Goal: Transaction & Acquisition: Purchase product/service

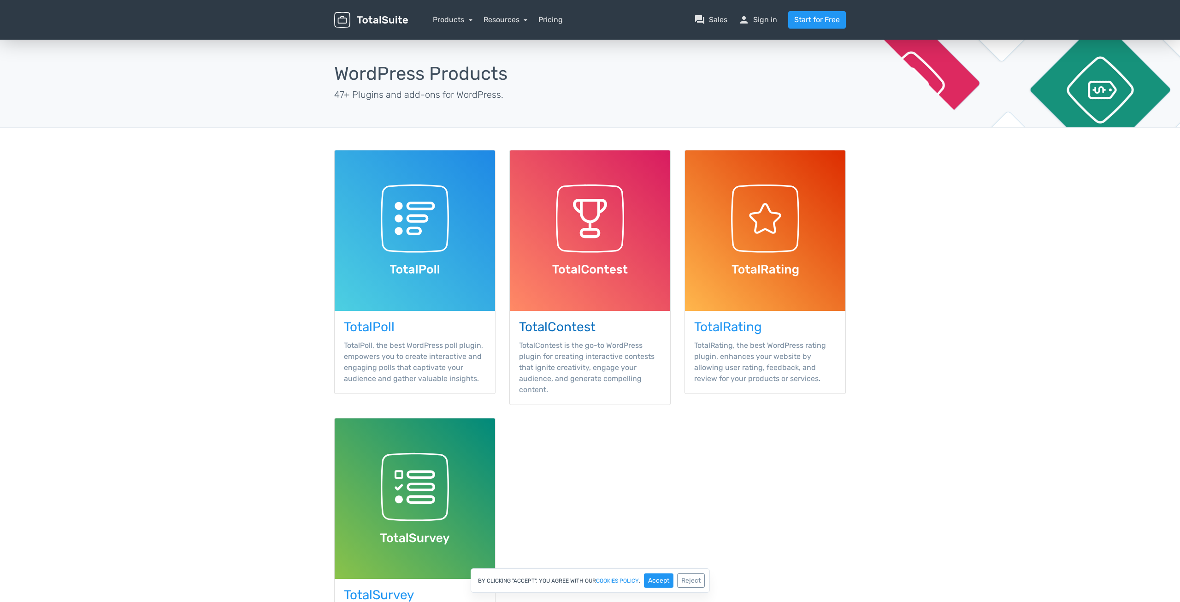
click at [548, 320] on h3 "TotalContest" at bounding box center [590, 327] width 142 height 14
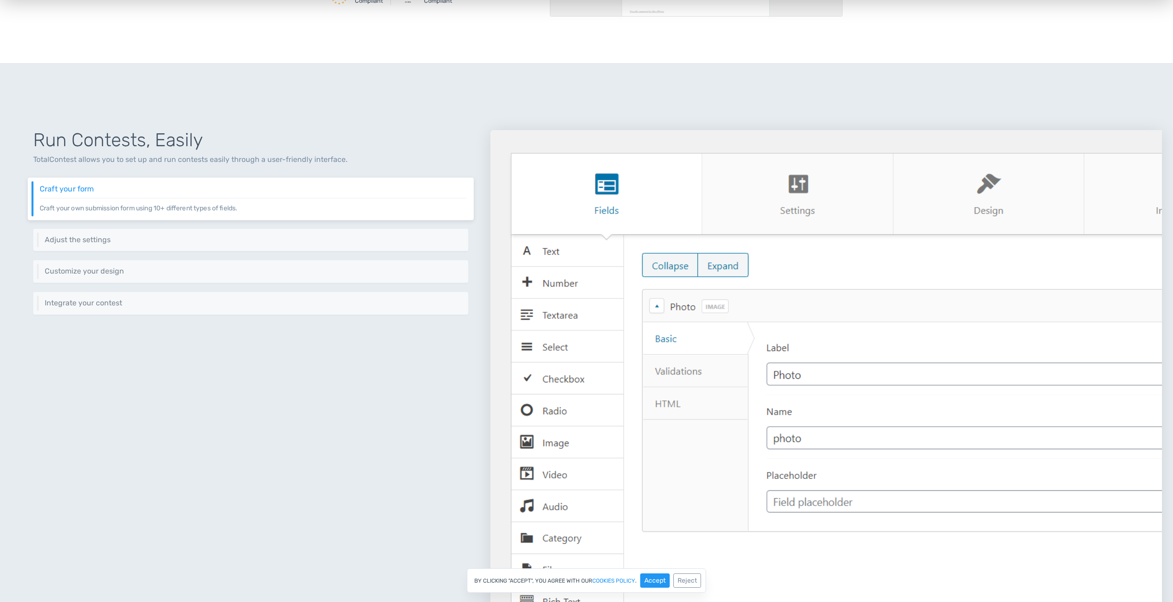
scroll to position [277, 0]
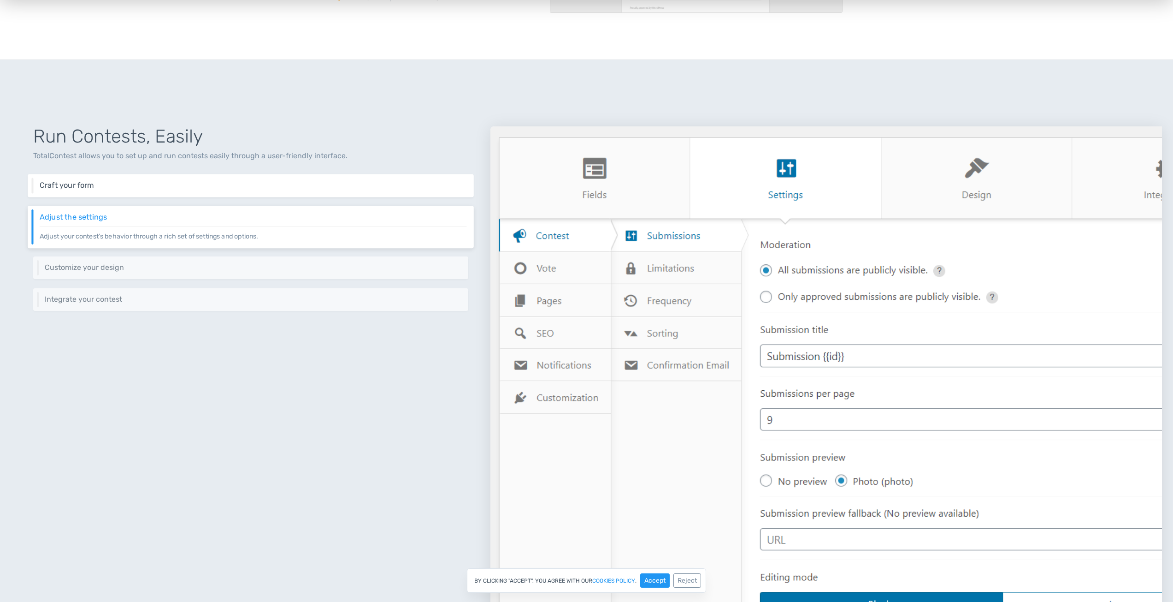
click at [100, 181] on h6 "Craft your form" at bounding box center [253, 185] width 427 height 8
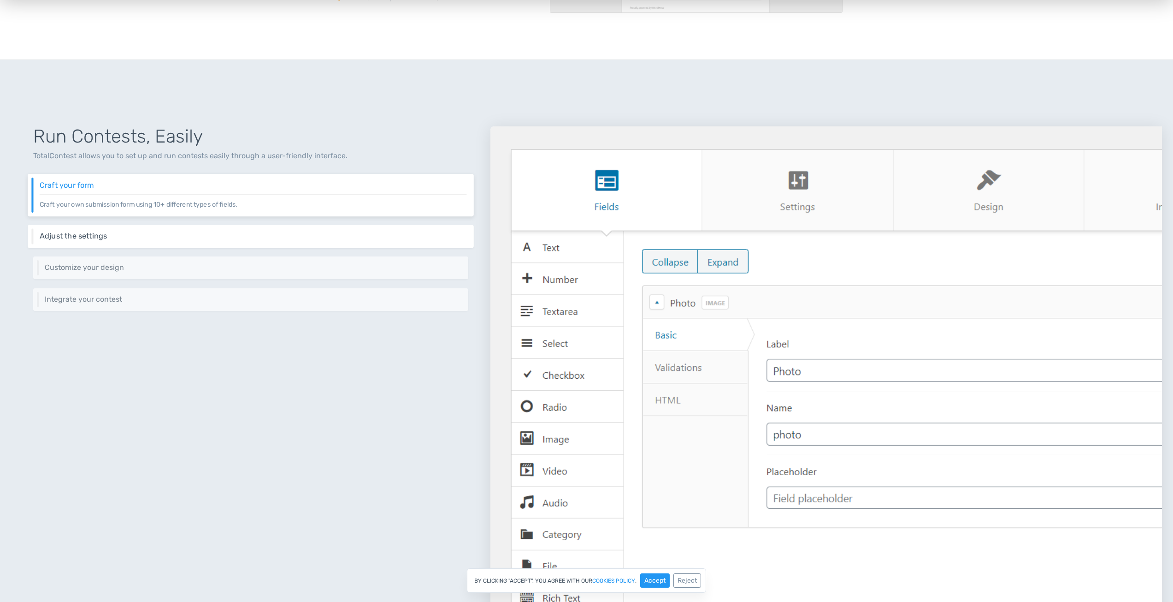
click at [109, 235] on h6 "Adjust the settings" at bounding box center [253, 236] width 427 height 8
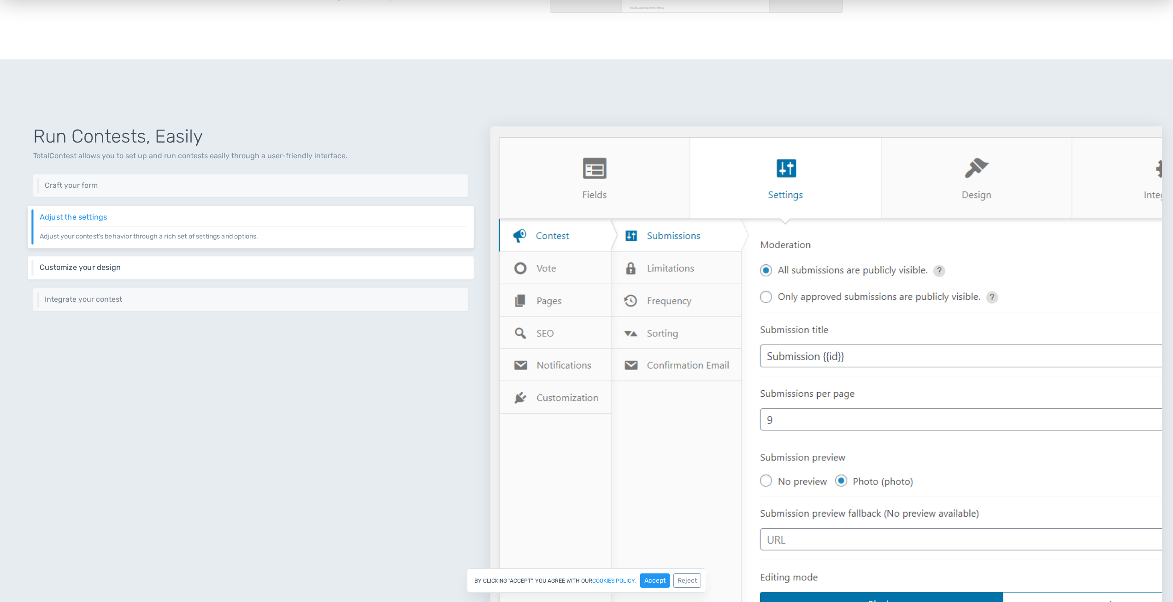
click at [128, 273] on div "Customize your design Keep your website's design consistent by customizing the …" at bounding box center [251, 267] width 446 height 23
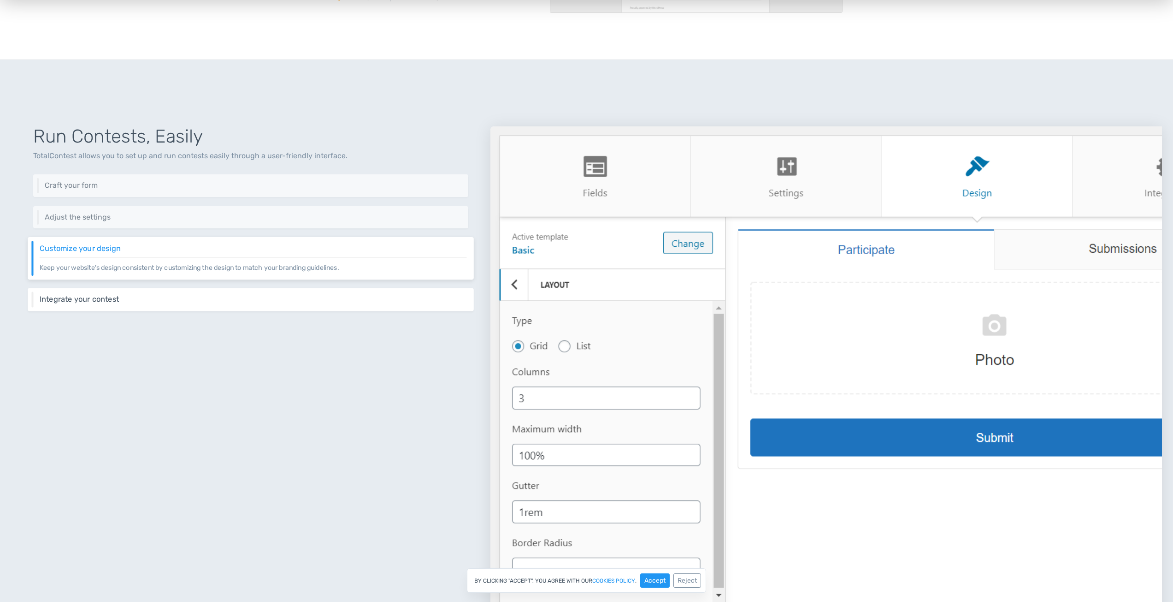
click at [136, 301] on h6 "Integrate your contest" at bounding box center [253, 299] width 427 height 8
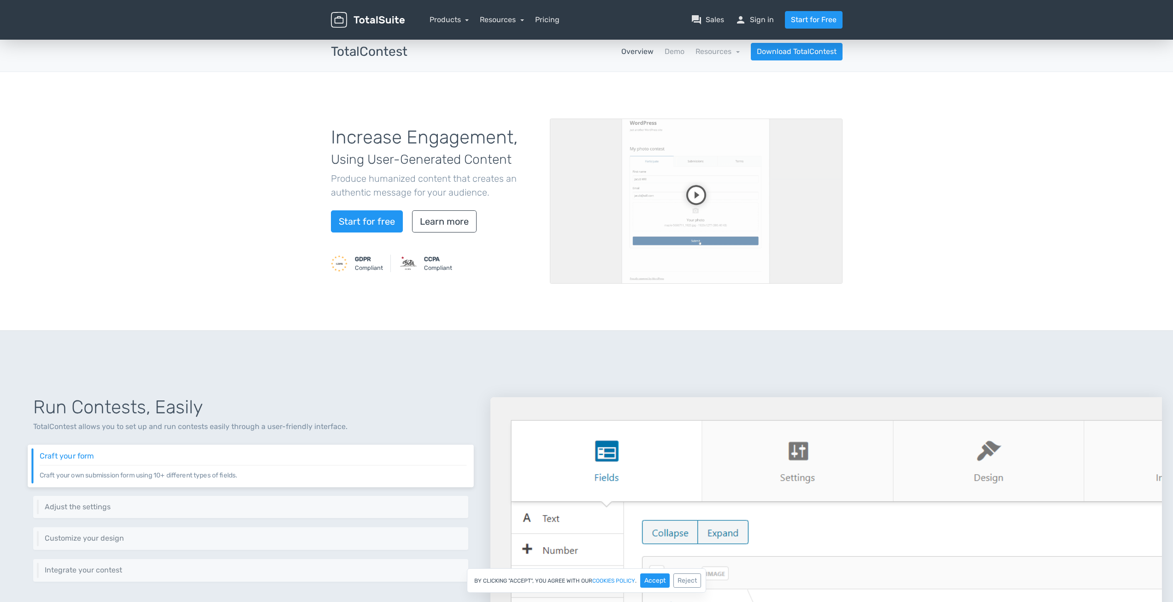
scroll to position [0, 0]
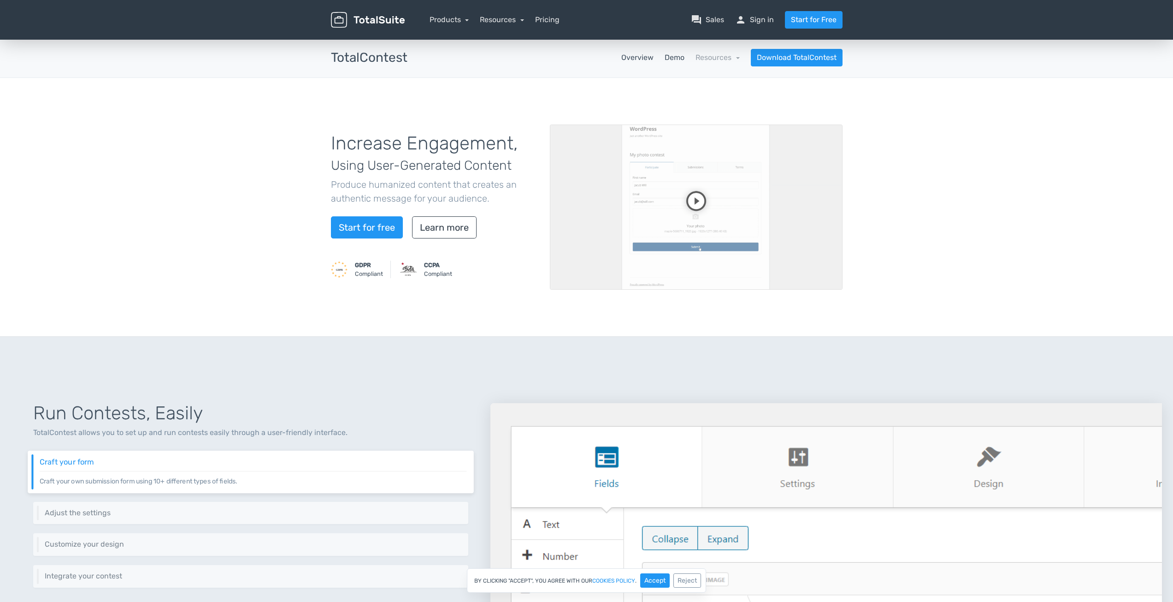
click at [680, 55] on link "Demo" at bounding box center [675, 57] width 20 height 11
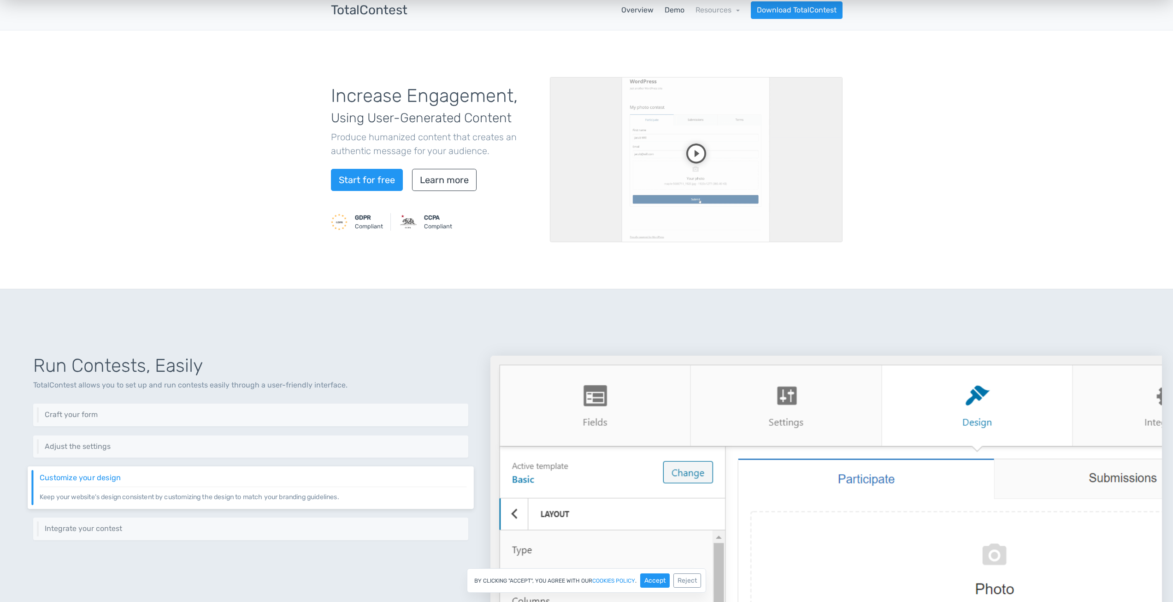
scroll to position [46, 0]
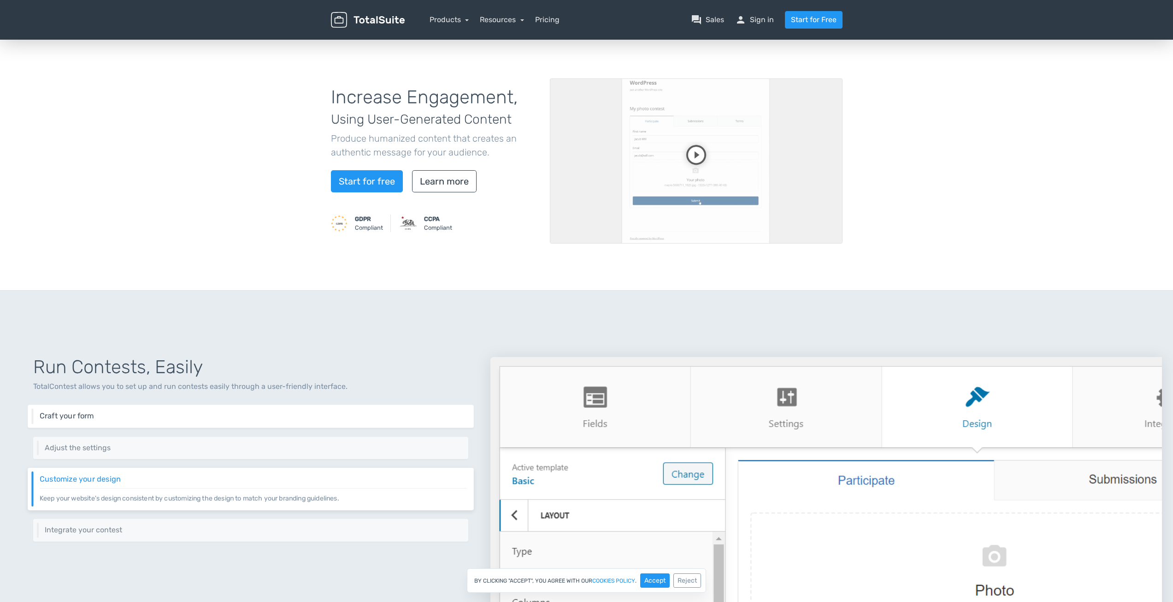
click at [196, 412] on h6 "Craft your form" at bounding box center [253, 416] width 427 height 8
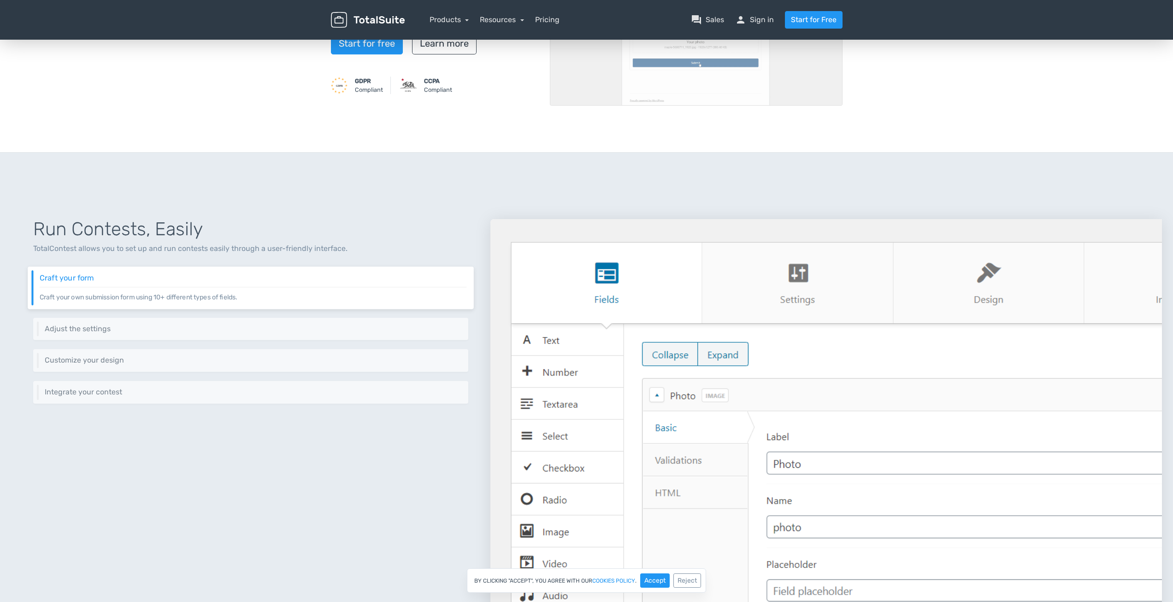
scroll to position [184, 0]
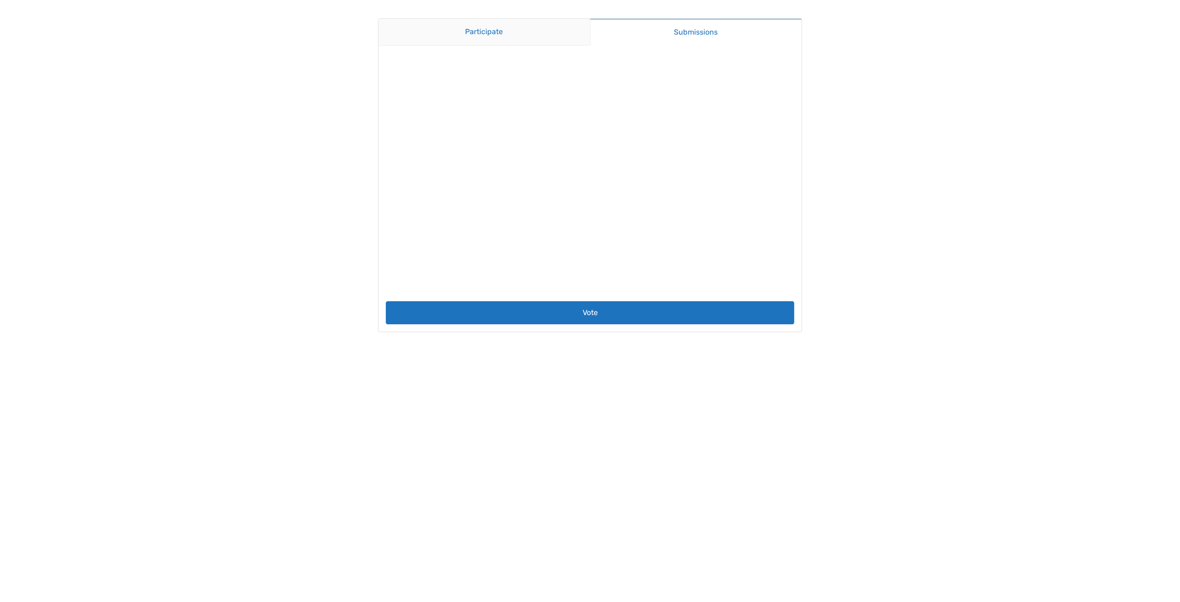
click at [534, 30] on link "Participate" at bounding box center [484, 32] width 212 height 27
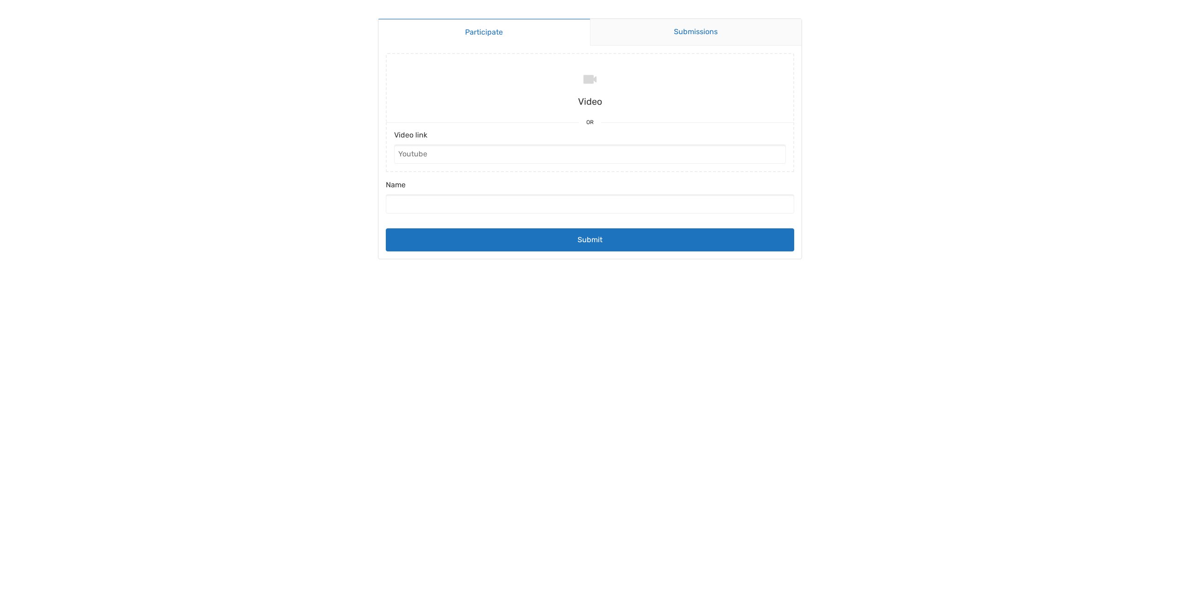
click at [634, 35] on link "Submissions" at bounding box center [696, 32] width 212 height 27
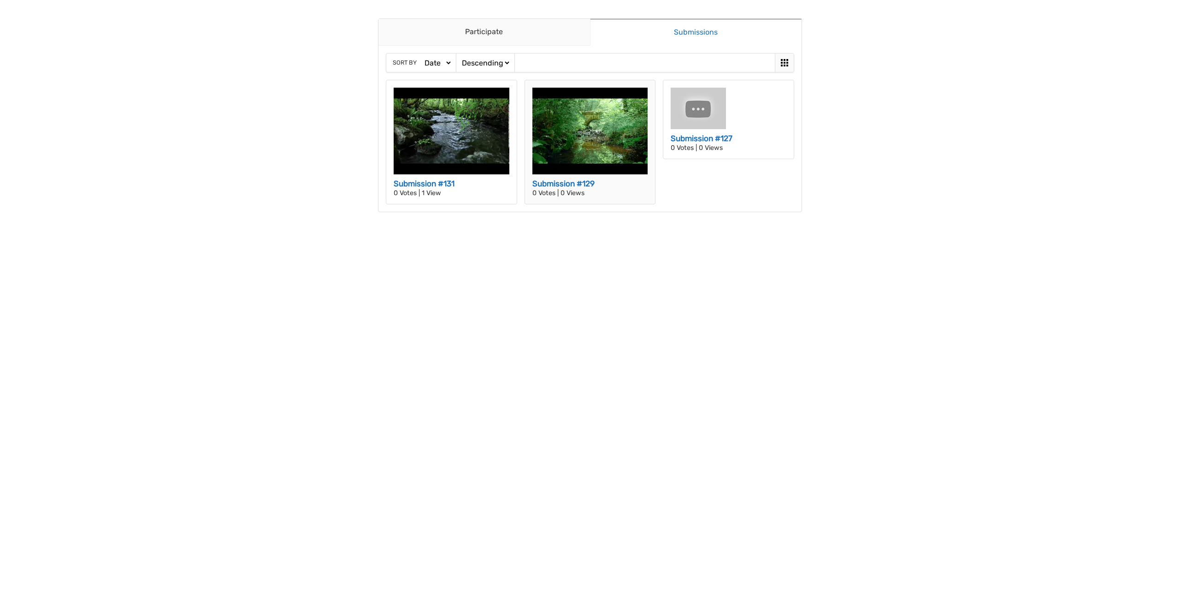
click at [573, 123] on img at bounding box center [590, 131] width 116 height 87
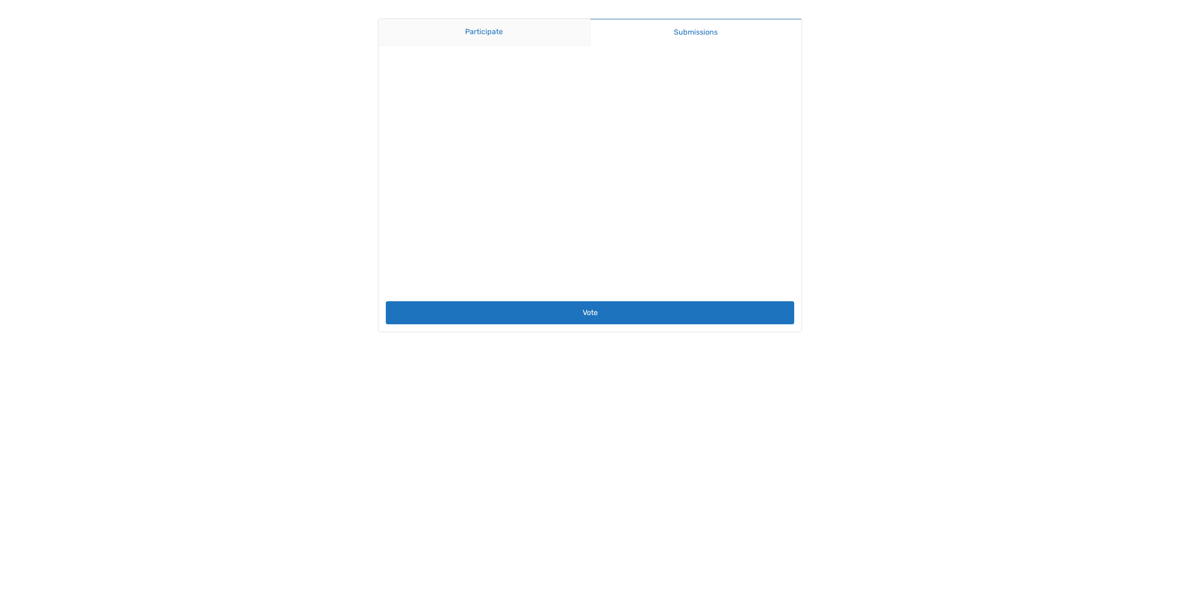
click at [482, 32] on link "Participate" at bounding box center [484, 32] width 212 height 27
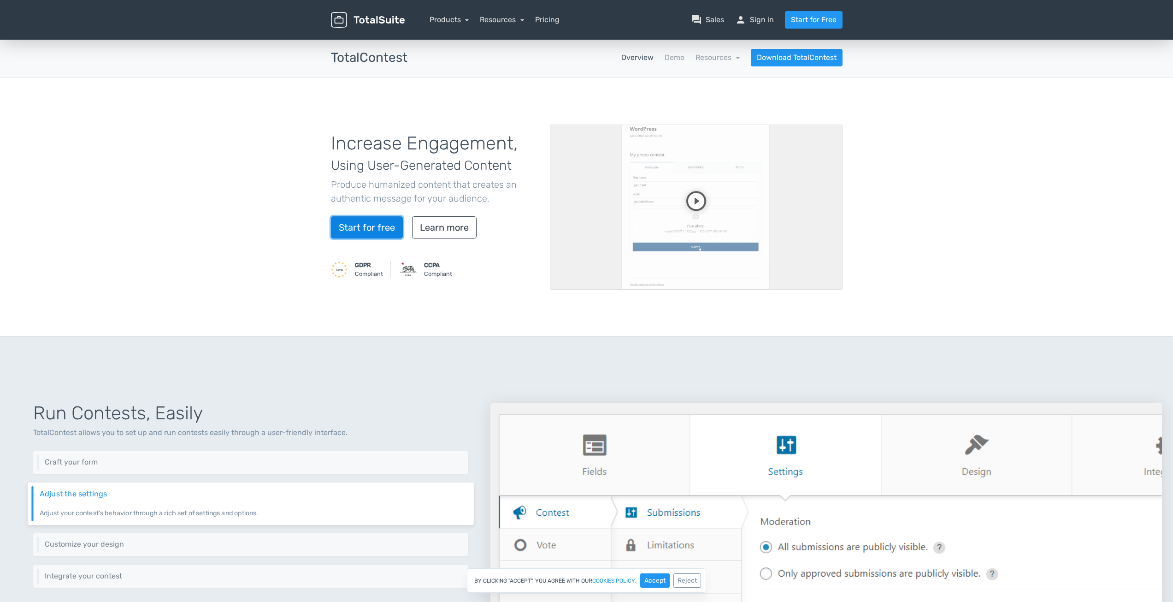
click at [361, 234] on link "Start for free" at bounding box center [367, 227] width 72 height 22
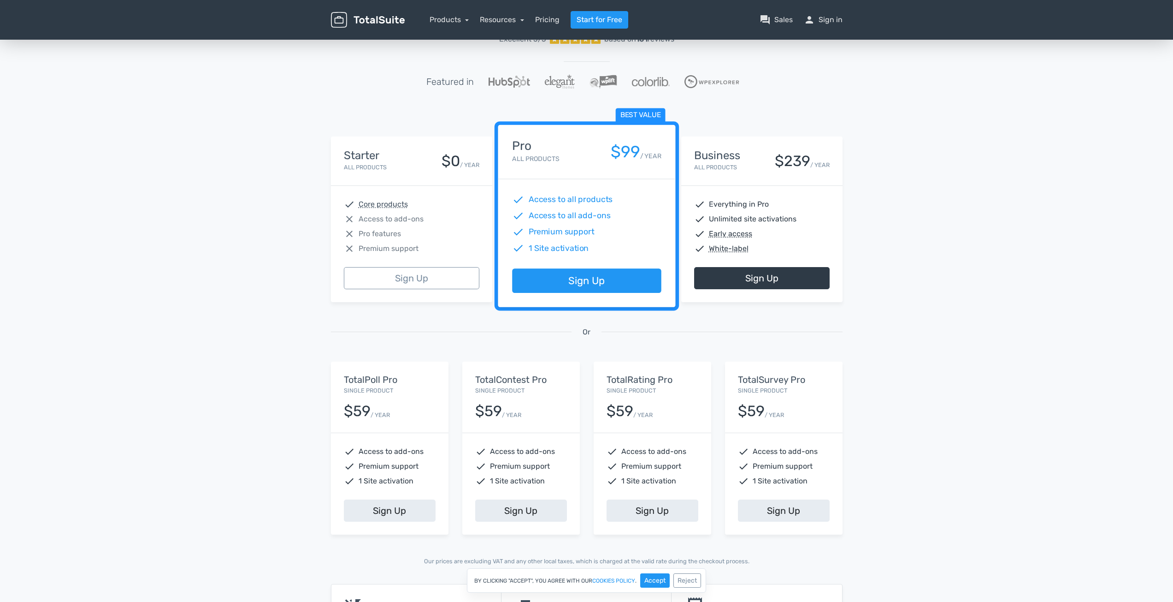
scroll to position [92, 0]
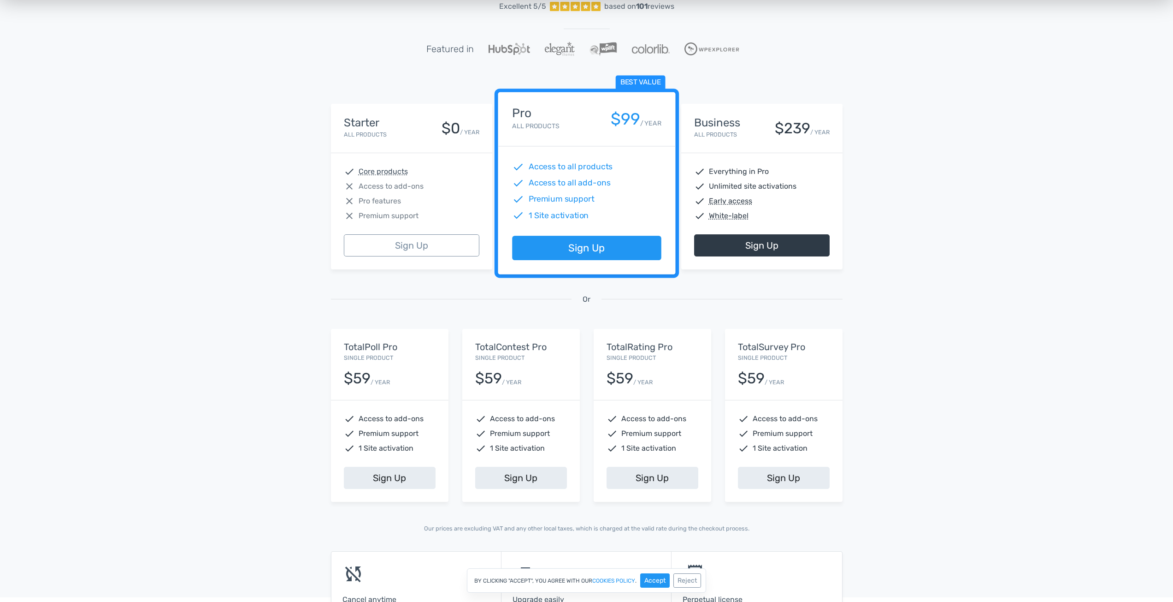
click at [526, 393] on div "TotalContest Pro Single Product $59 / YEAR" at bounding box center [521, 364] width 118 height 71
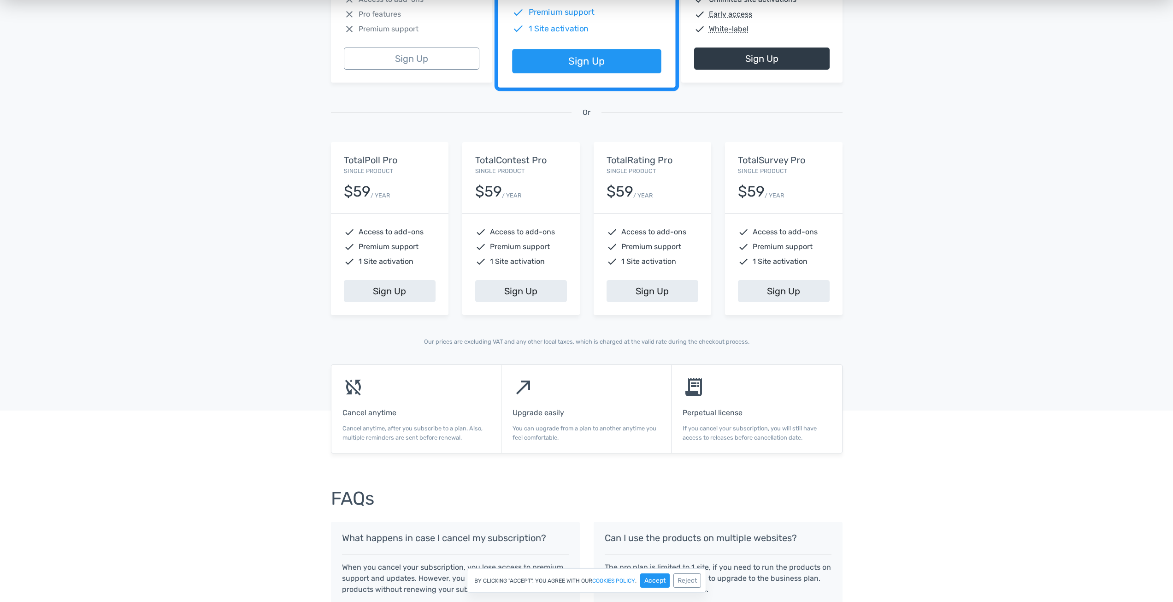
scroll to position [415, 0]
